Goal: Download file/media

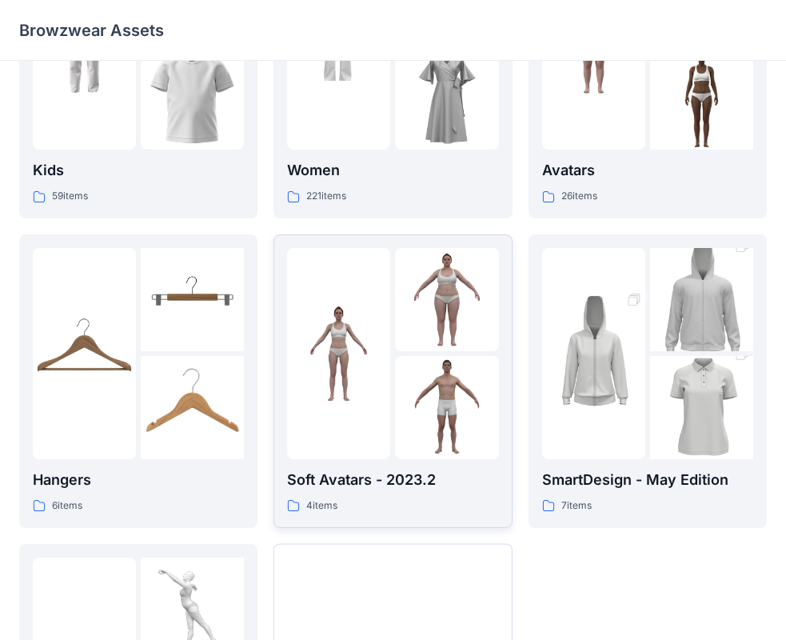
scroll to position [160, 0]
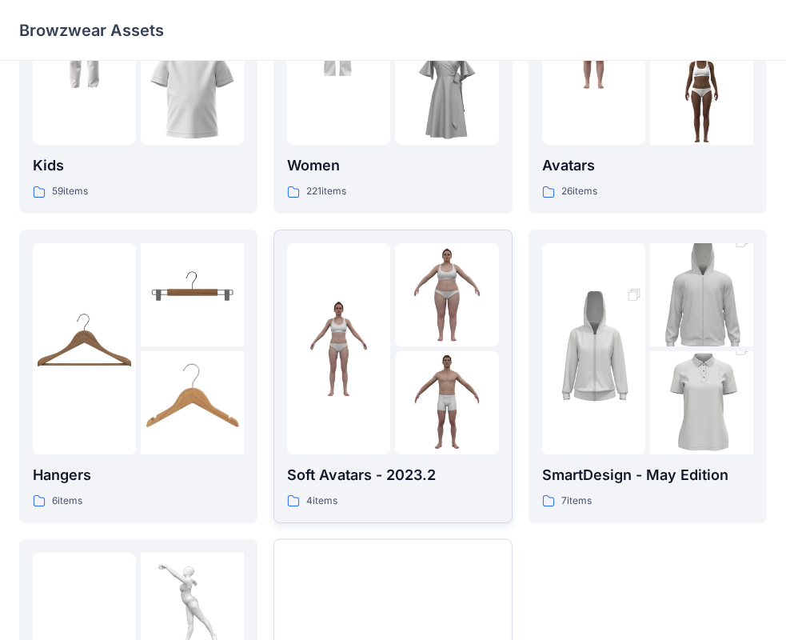
click at [387, 327] on img at bounding box center [338, 348] width 103 height 103
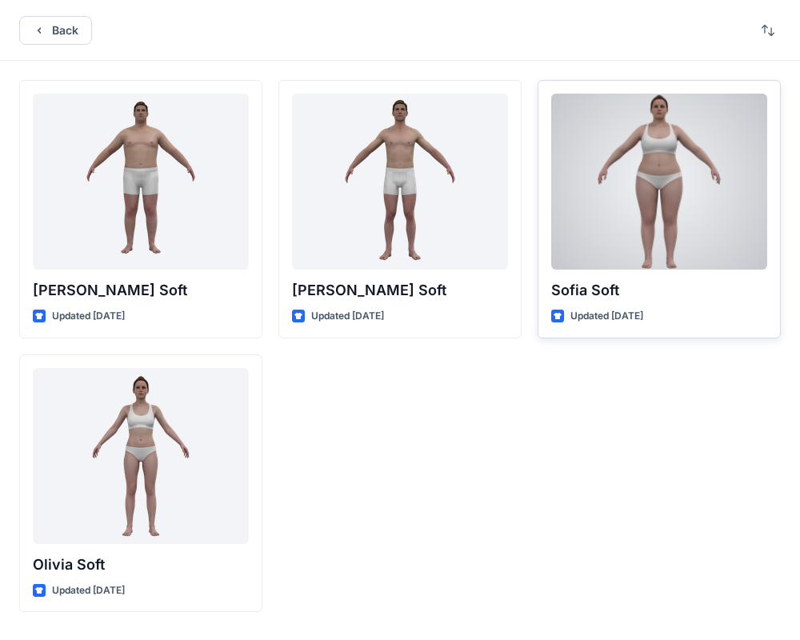
click at [661, 218] on div at bounding box center [659, 182] width 216 height 176
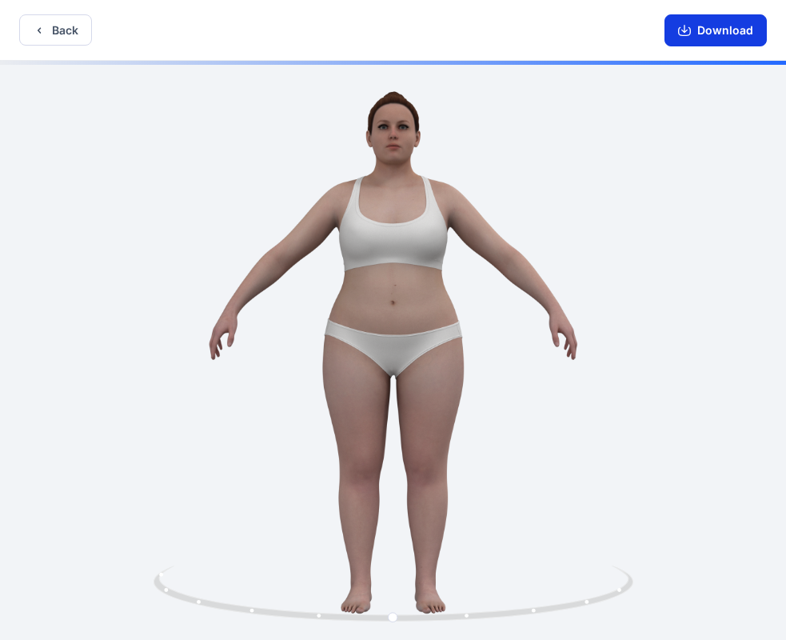
click at [731, 22] on button "Download" at bounding box center [716, 30] width 102 height 32
